Goal: Information Seeking & Learning: Learn about a topic

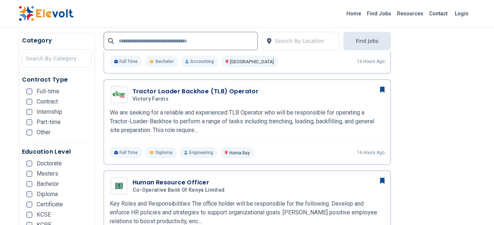
scroll to position [507, 0]
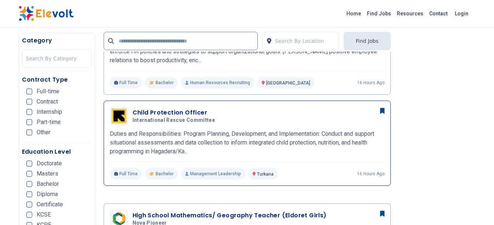
click at [261, 130] on p "Duties and Responsibilities: Program Planning, Development, and Implementation:…" at bounding box center [247, 143] width 274 height 26
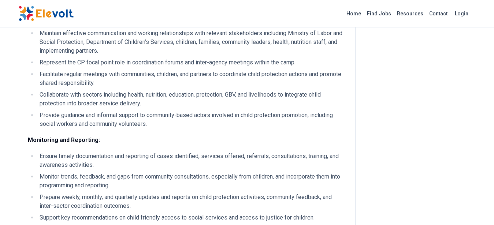
scroll to position [555, 0]
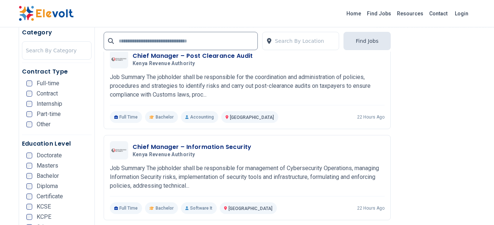
scroll to position [1473, 0]
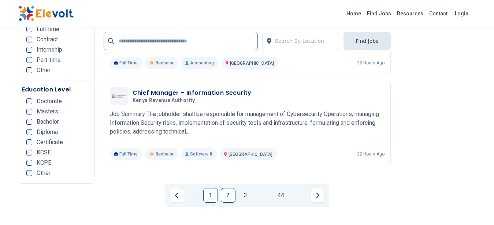
click at [227, 194] on link "2" at bounding box center [228, 195] width 15 height 15
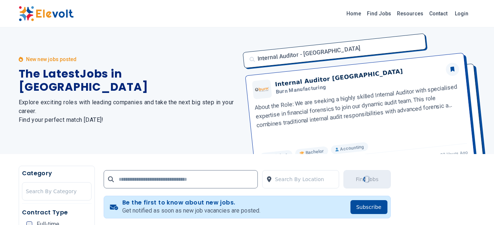
scroll to position [0, 0]
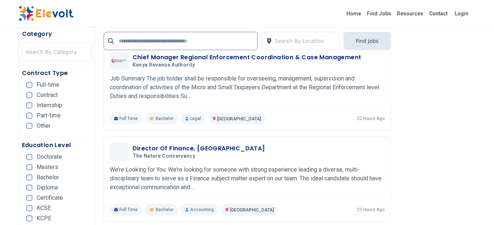
scroll to position [1634, 0]
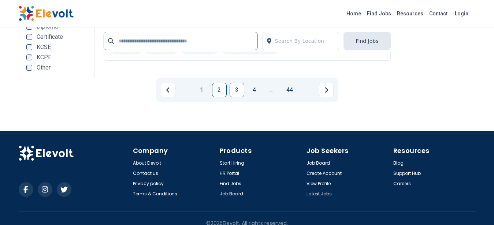
click at [234, 87] on link "3" at bounding box center [236, 90] width 15 height 15
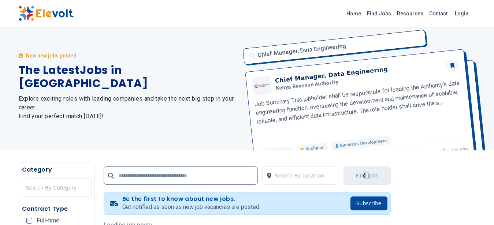
scroll to position [1, 0]
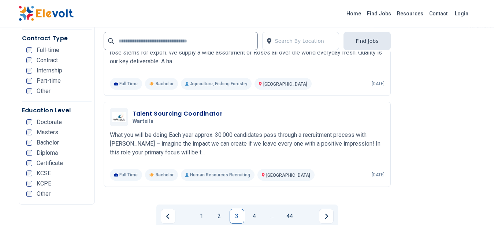
scroll to position [1473, 0]
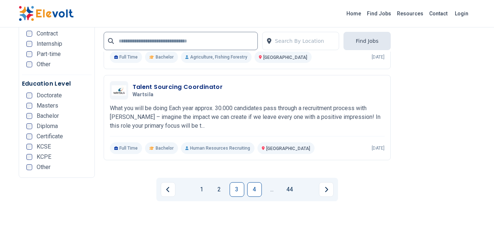
click at [251, 188] on link "4" at bounding box center [254, 189] width 15 height 15
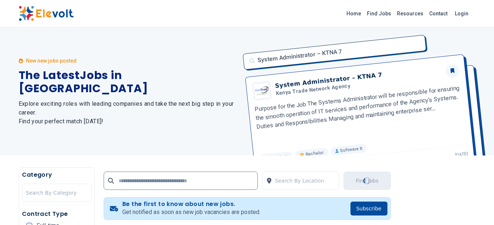
scroll to position [185, 0]
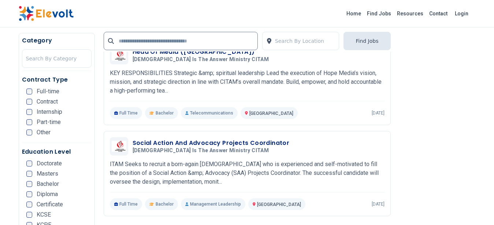
scroll to position [507, 0]
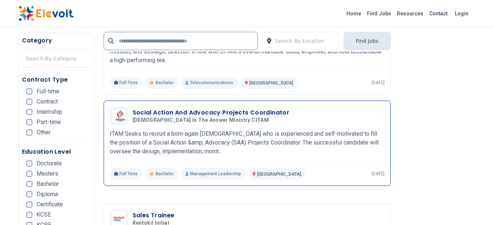
click at [274, 127] on div "Social Action And Advocacy Projects Coordinator Christ Is The Answer Ministry C…" at bounding box center [247, 143] width 274 height 73
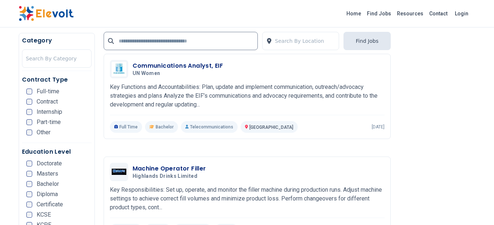
scroll to position [1473, 0]
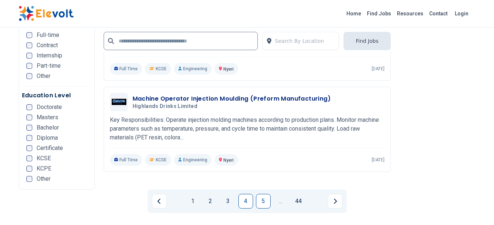
click at [263, 199] on link "5" at bounding box center [263, 201] width 15 height 15
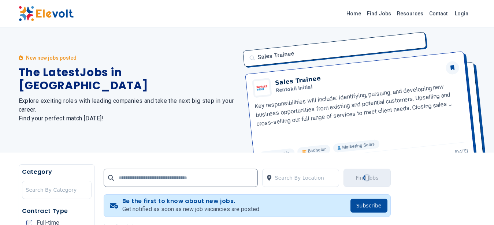
scroll to position [0, 0]
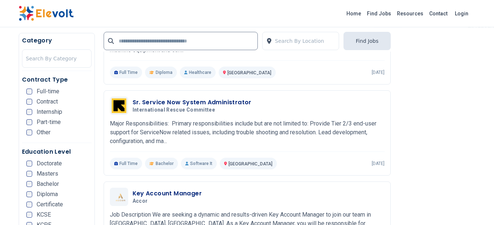
scroll to position [346, 0]
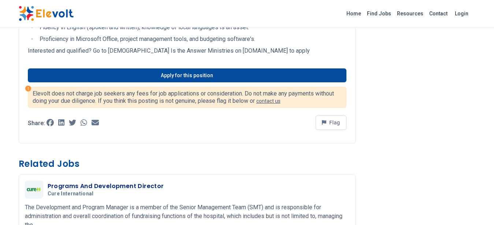
scroll to position [185, 0]
